Goal: Task Accomplishment & Management: Use online tool/utility

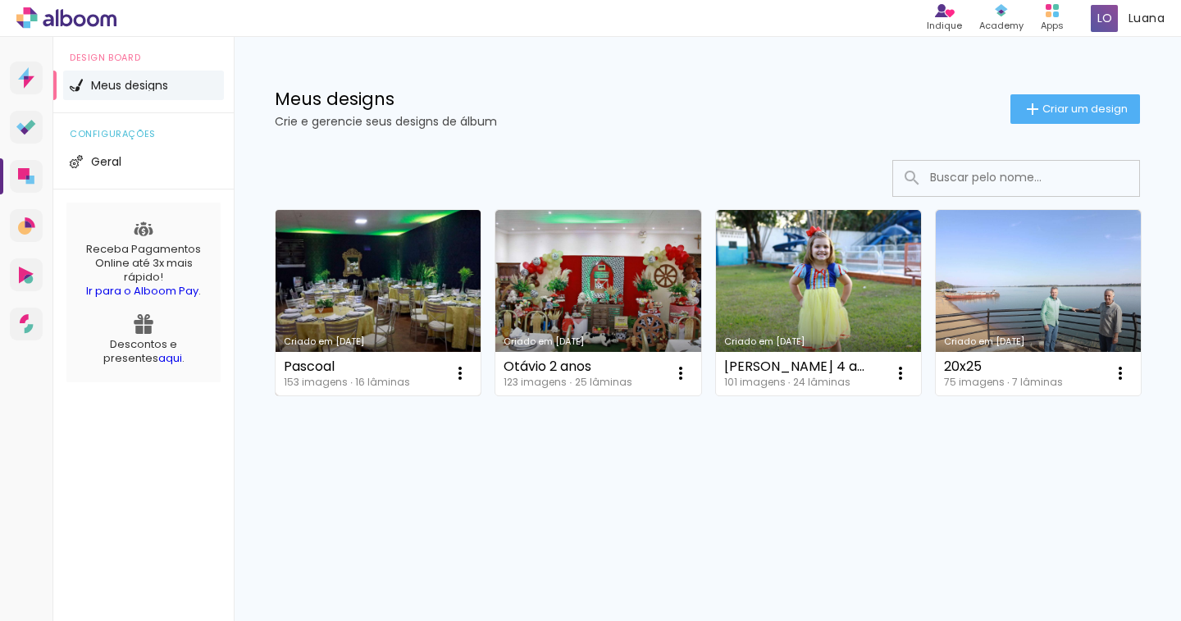
click at [367, 254] on link "Criado em [DATE]" at bounding box center [378, 302] width 205 height 185
